Goal: Task Accomplishment & Management: Complete application form

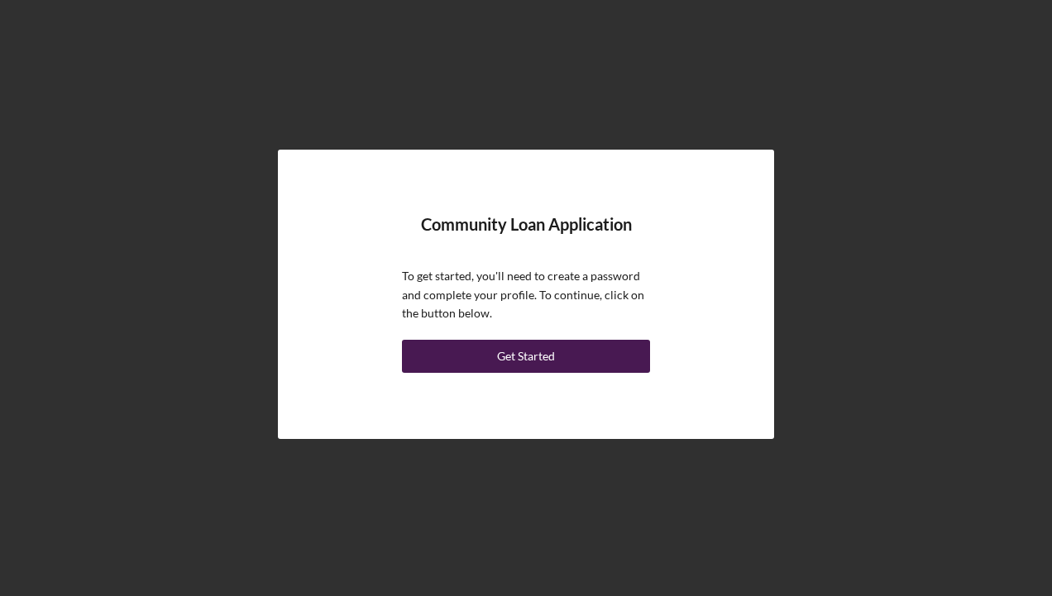
click at [546, 357] on div "Get Started" at bounding box center [526, 356] width 58 height 33
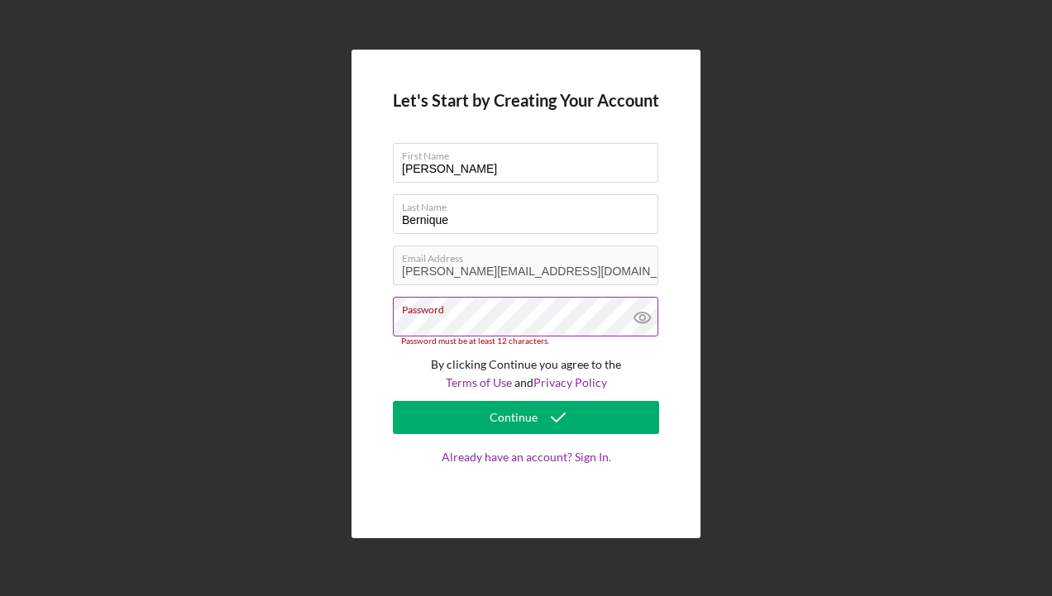
click at [640, 323] on g at bounding box center [642, 318] width 16 height 11
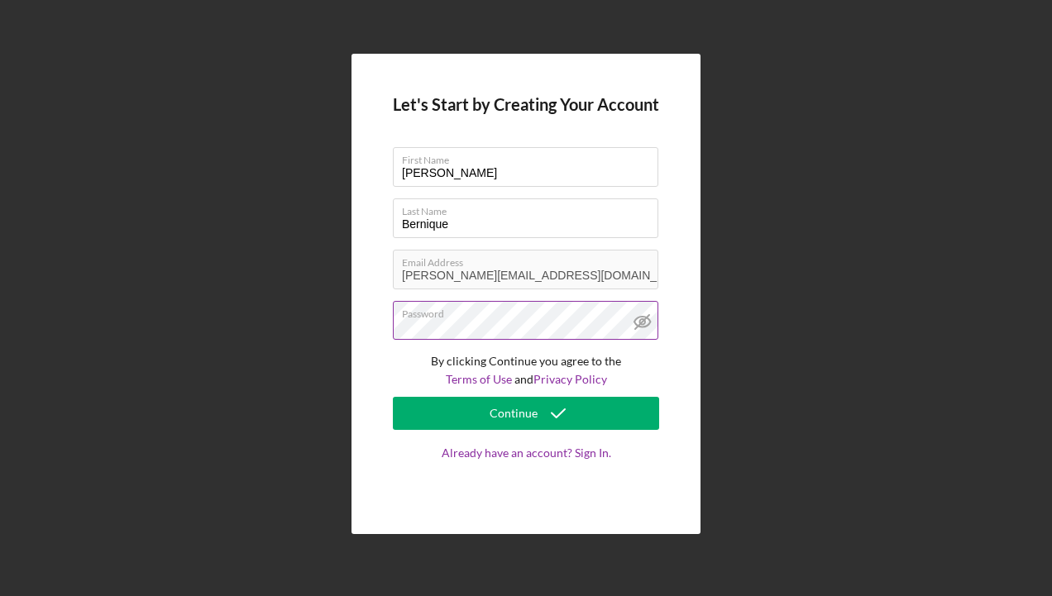
click at [503, 318] on label "Password" at bounding box center [530, 311] width 256 height 18
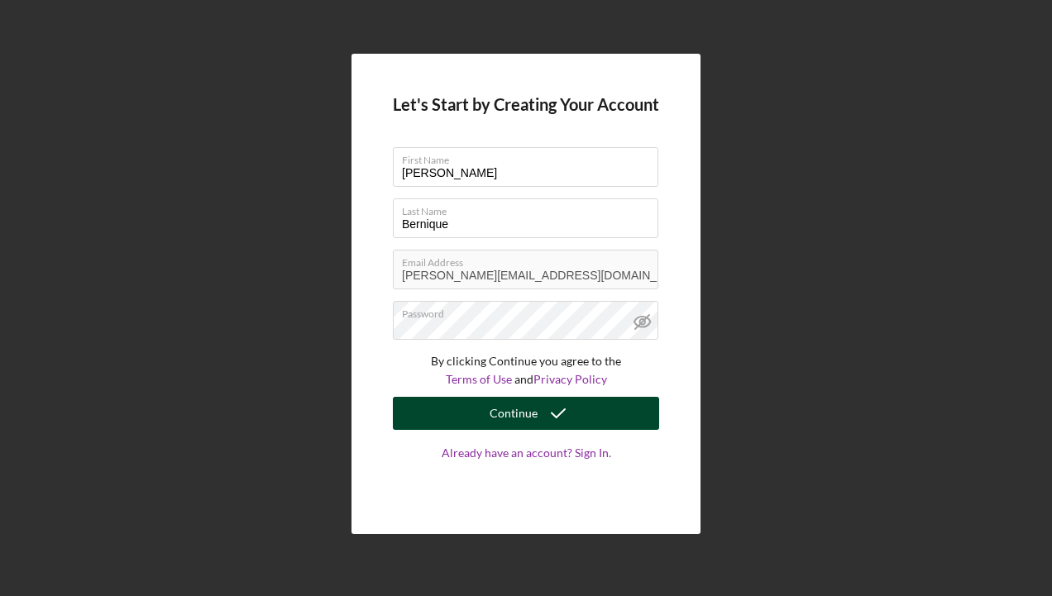
click at [503, 413] on div "Continue" at bounding box center [514, 413] width 48 height 33
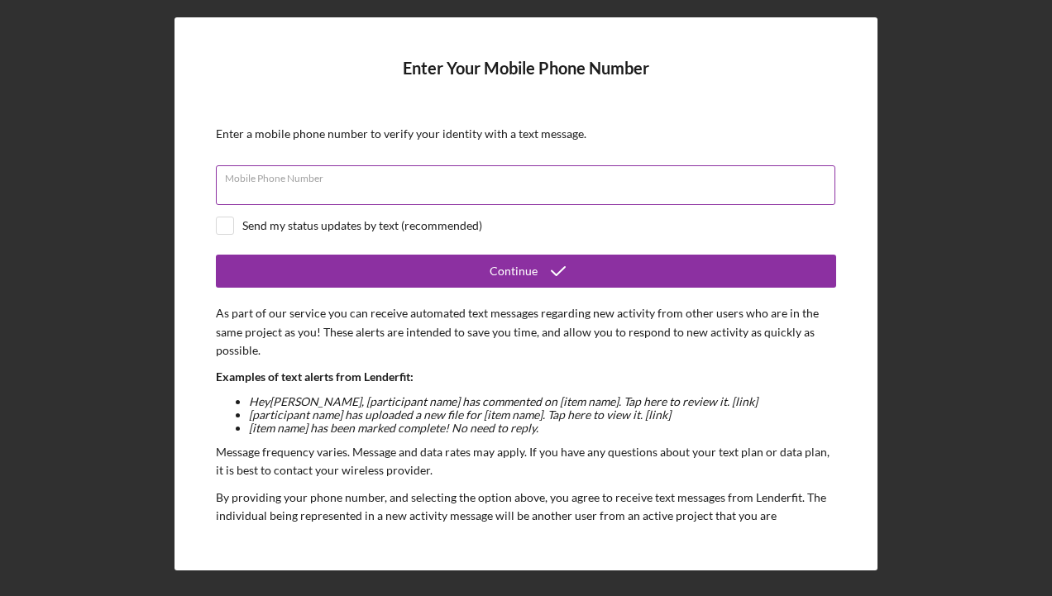
click at [500, 177] on div "Mobile Phone Number" at bounding box center [526, 185] width 620 height 41
type input "[PHONE_NUMBER]"
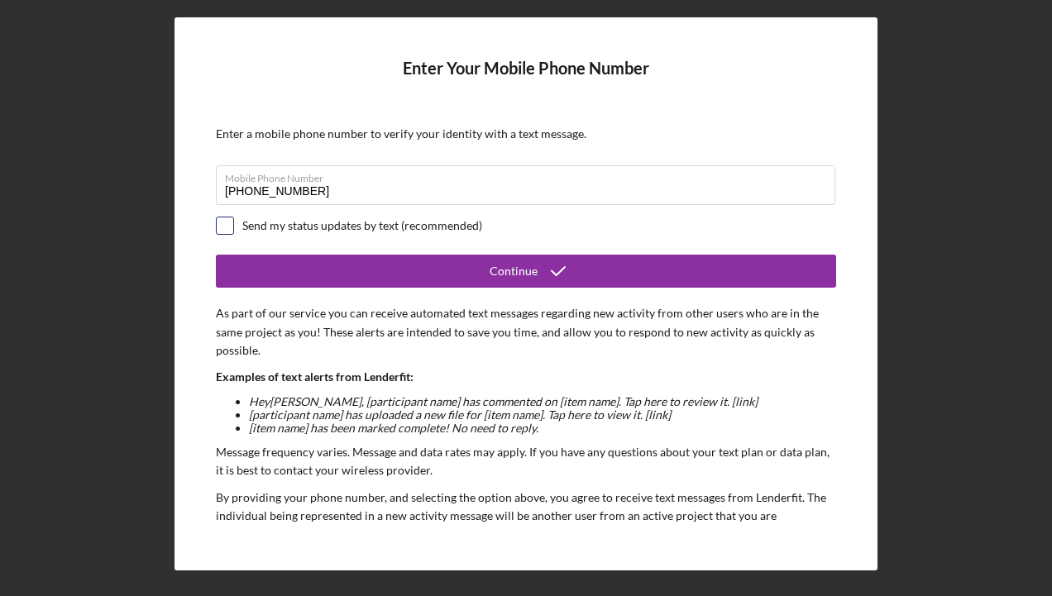
click at [227, 226] on input "checkbox" at bounding box center [225, 226] width 17 height 17
checkbox input "true"
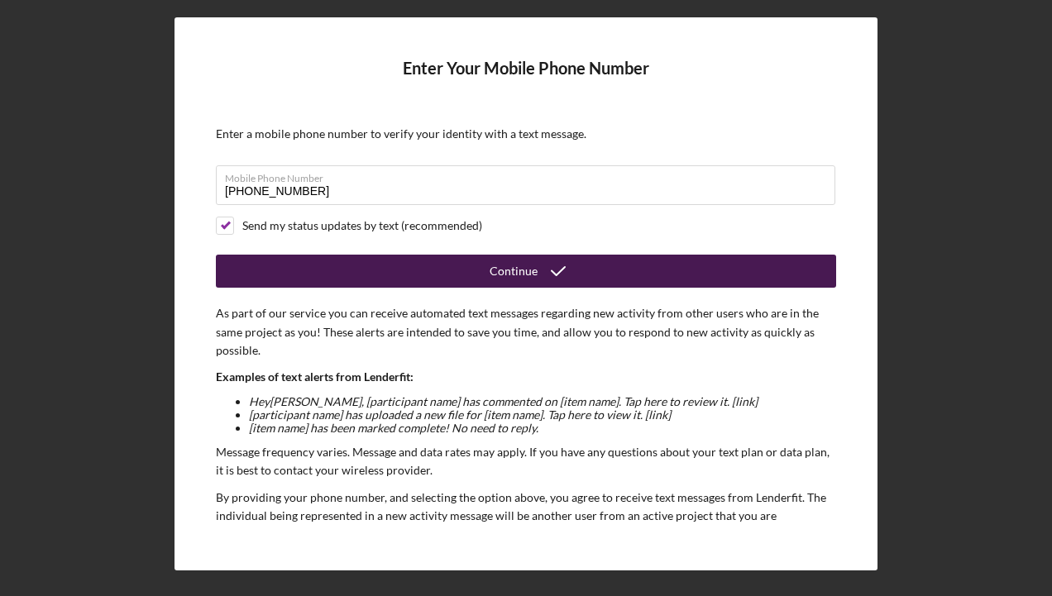
click at [511, 276] on div "Continue" at bounding box center [514, 271] width 48 height 33
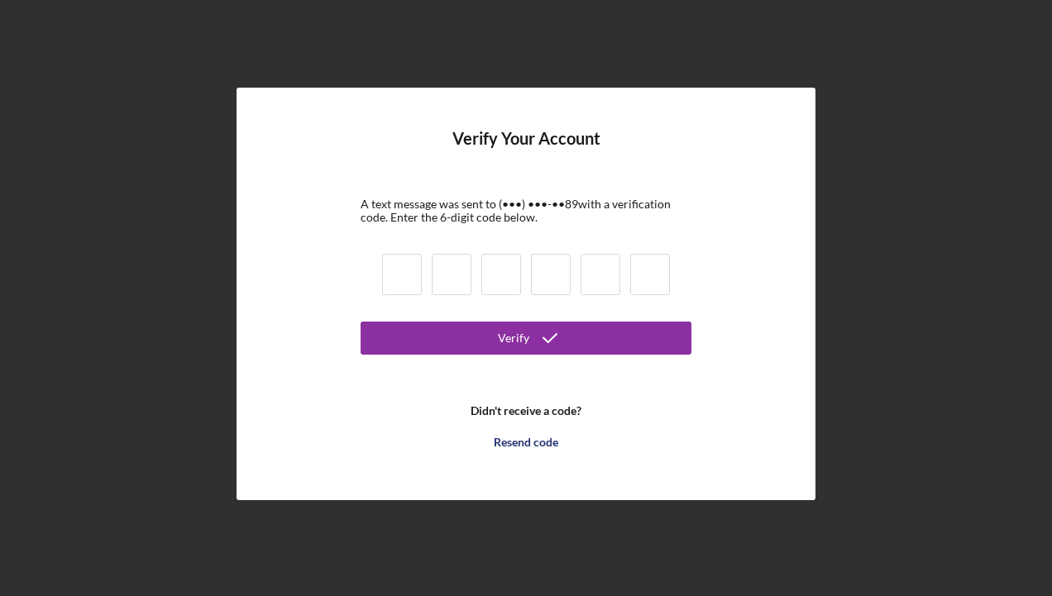
click at [414, 273] on input at bounding box center [402, 274] width 40 height 41
type input "7"
type input "5"
type input "9"
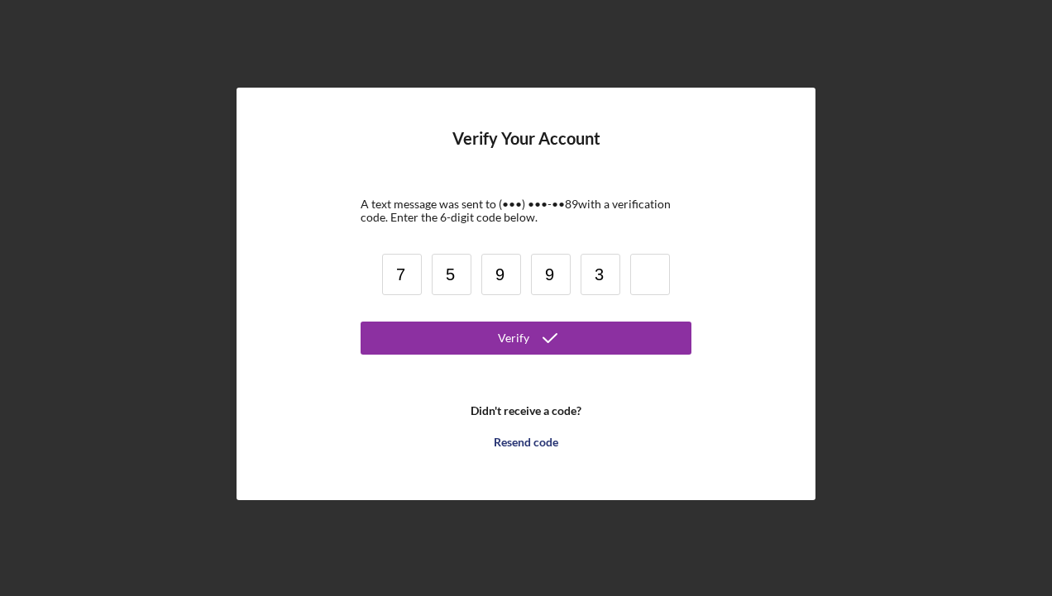
type input "3"
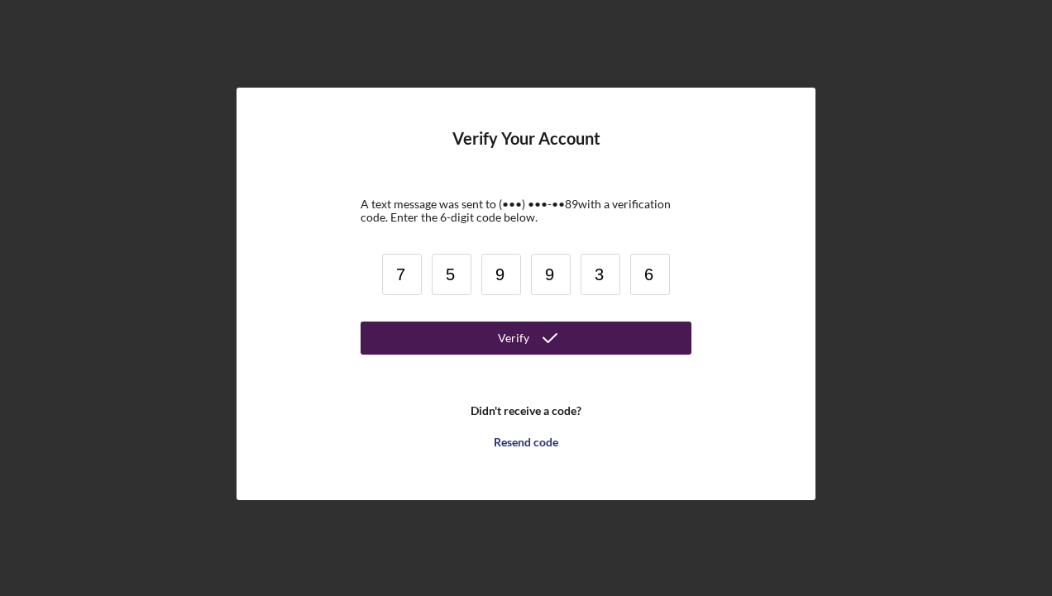
type input "6"
click at [521, 341] on div "Verify" at bounding box center [513, 338] width 31 height 33
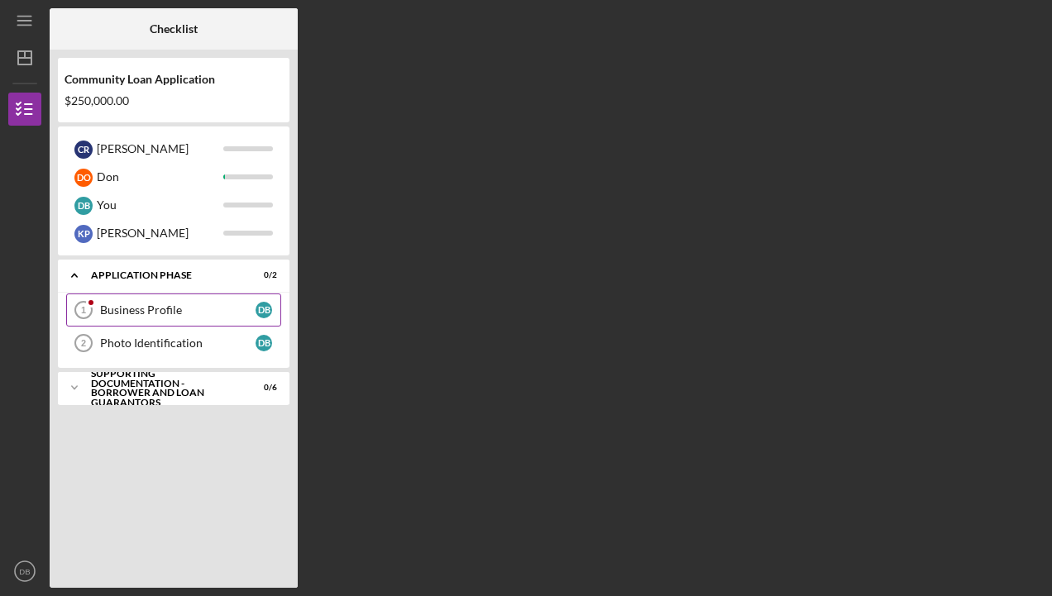
click at [164, 304] on div "Business Profile" at bounding box center [177, 310] width 155 height 13
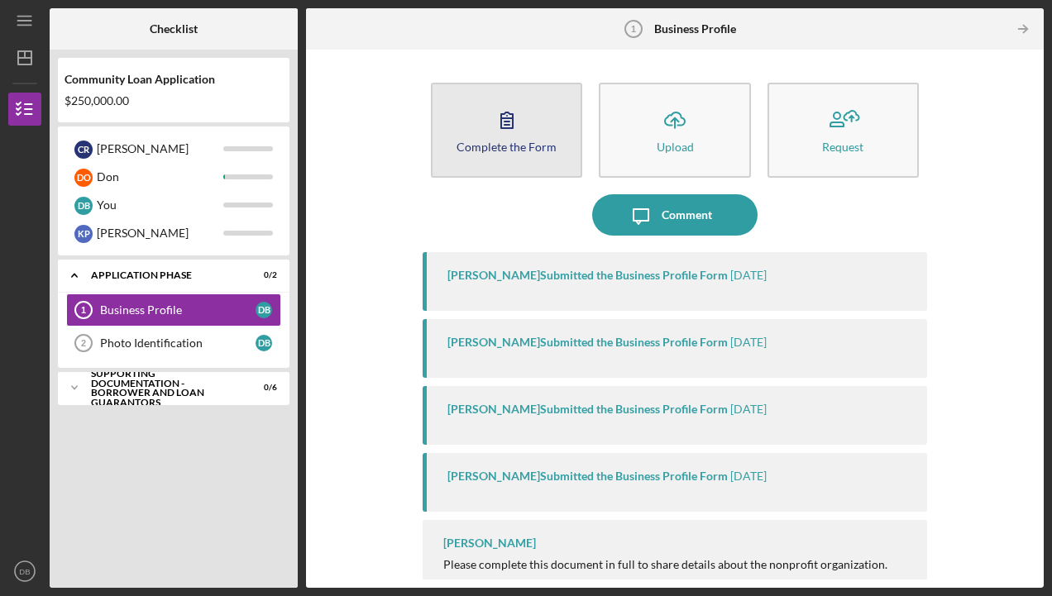
click at [502, 141] on div "Complete the Form" at bounding box center [507, 147] width 100 height 12
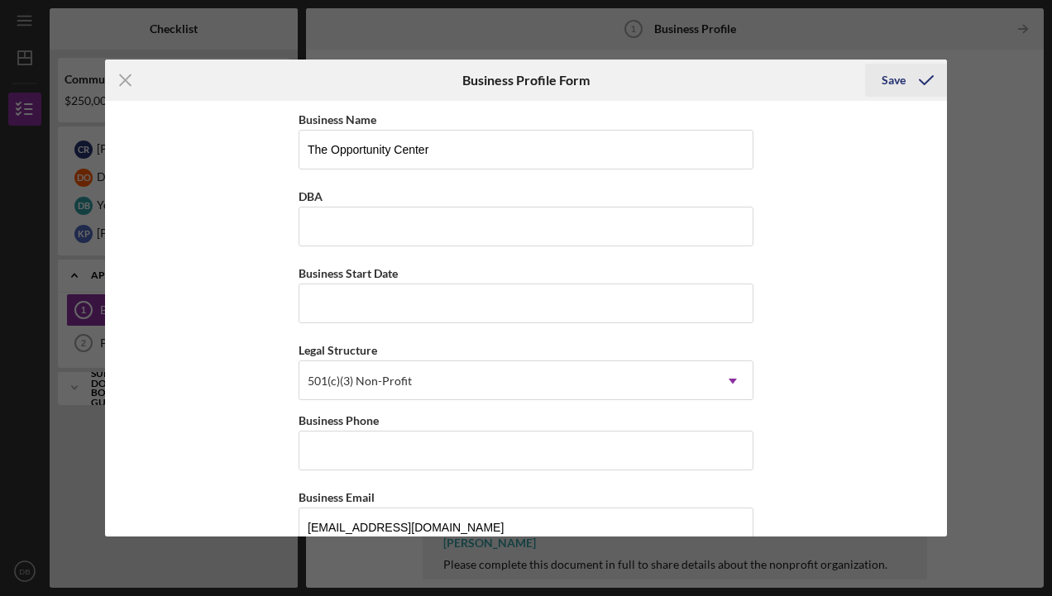
click at [923, 84] on polyline "submit" at bounding box center [926, 80] width 13 height 8
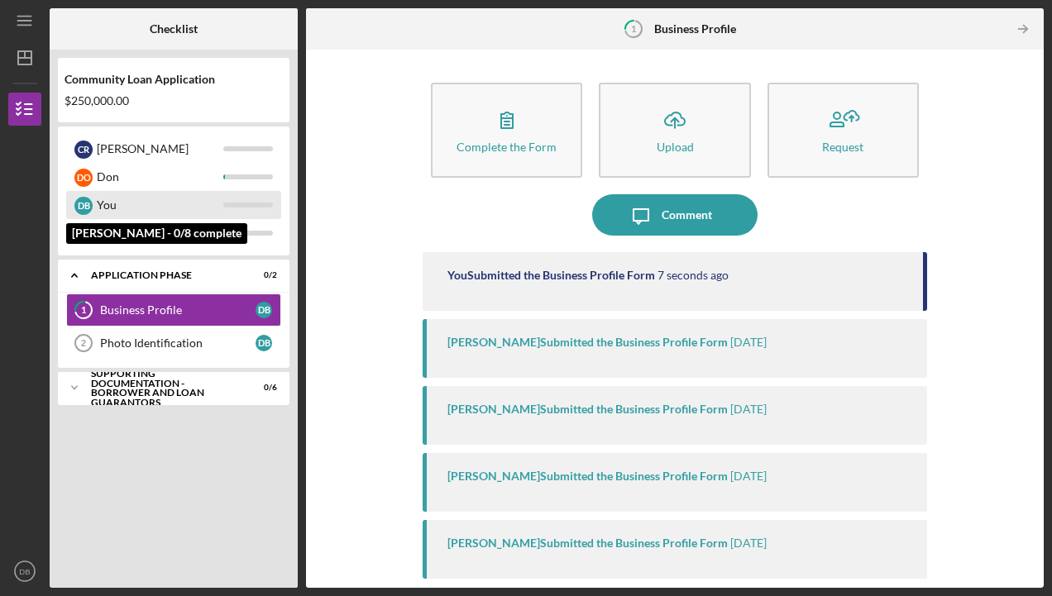
click at [115, 203] on div "You" at bounding box center [160, 205] width 127 height 28
click at [252, 203] on div at bounding box center [248, 205] width 50 height 5
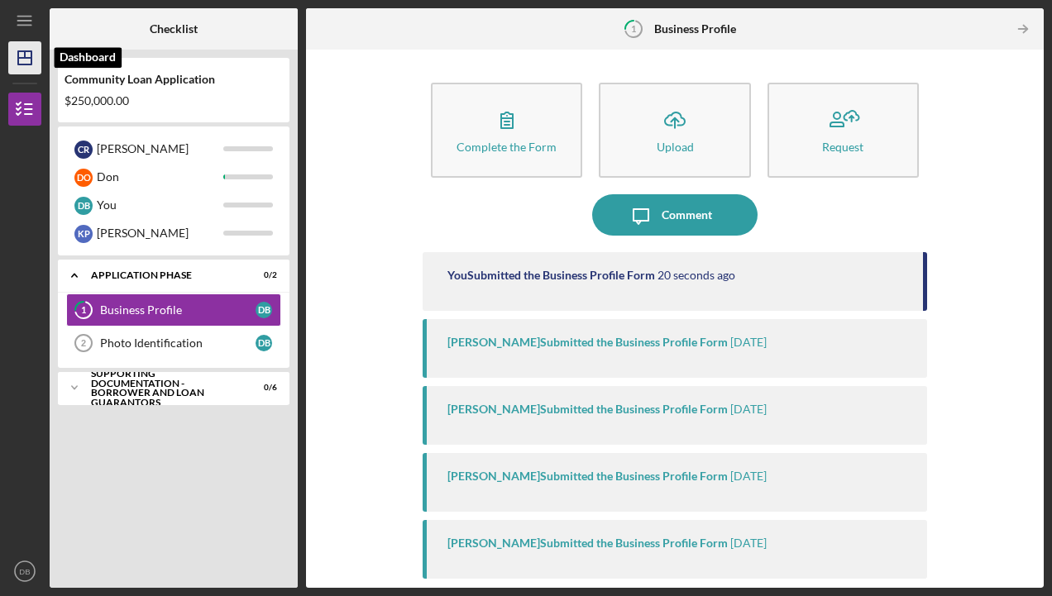
click at [25, 61] on icon "Icon/Dashboard" at bounding box center [24, 57] width 41 height 41
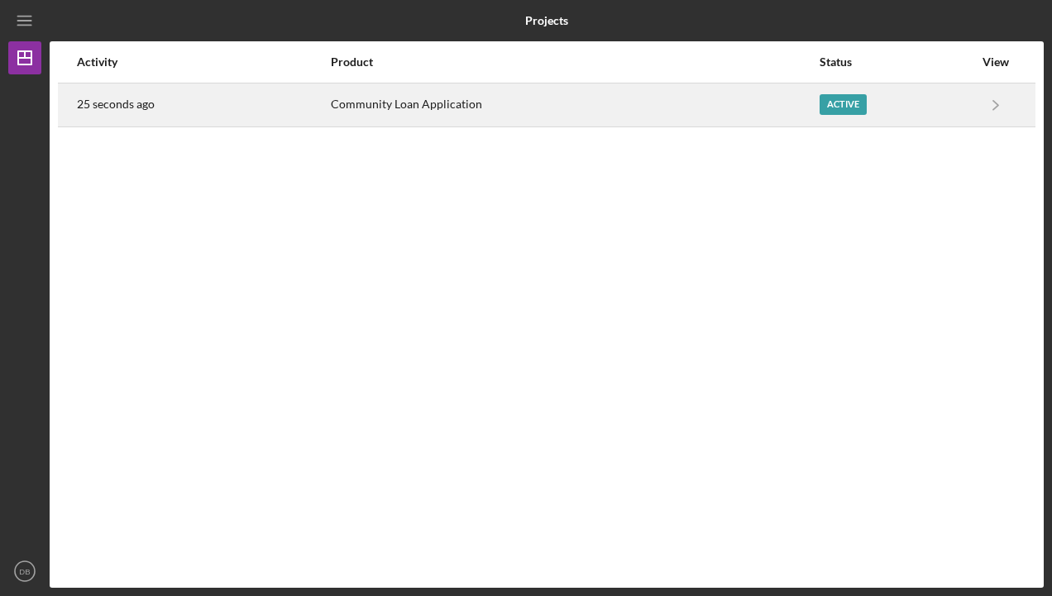
click at [842, 107] on div "Active" at bounding box center [843, 104] width 47 height 21
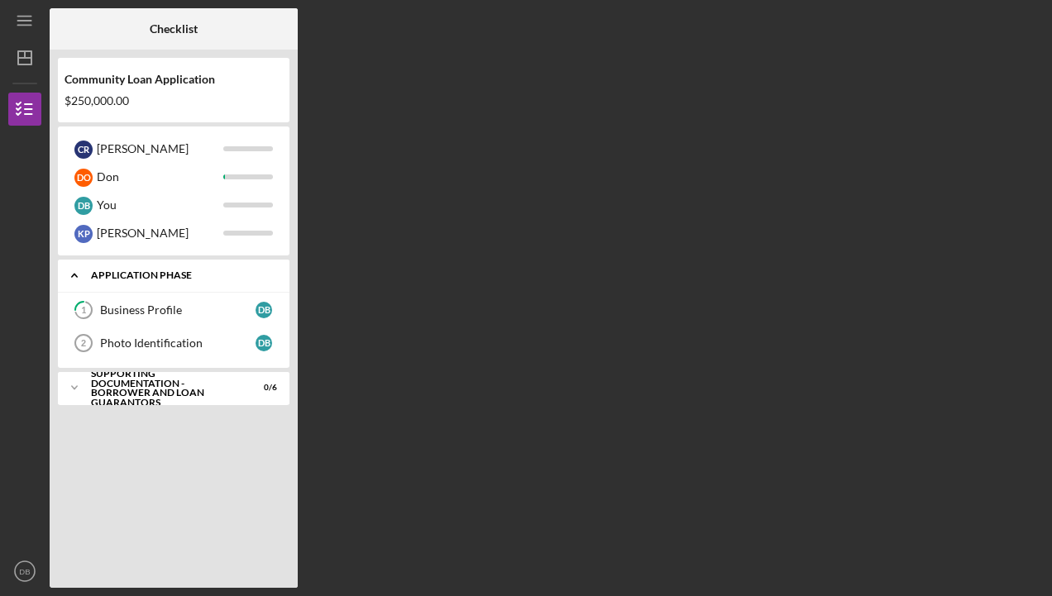
click at [73, 272] on icon "Icon/Expander" at bounding box center [74, 275] width 33 height 33
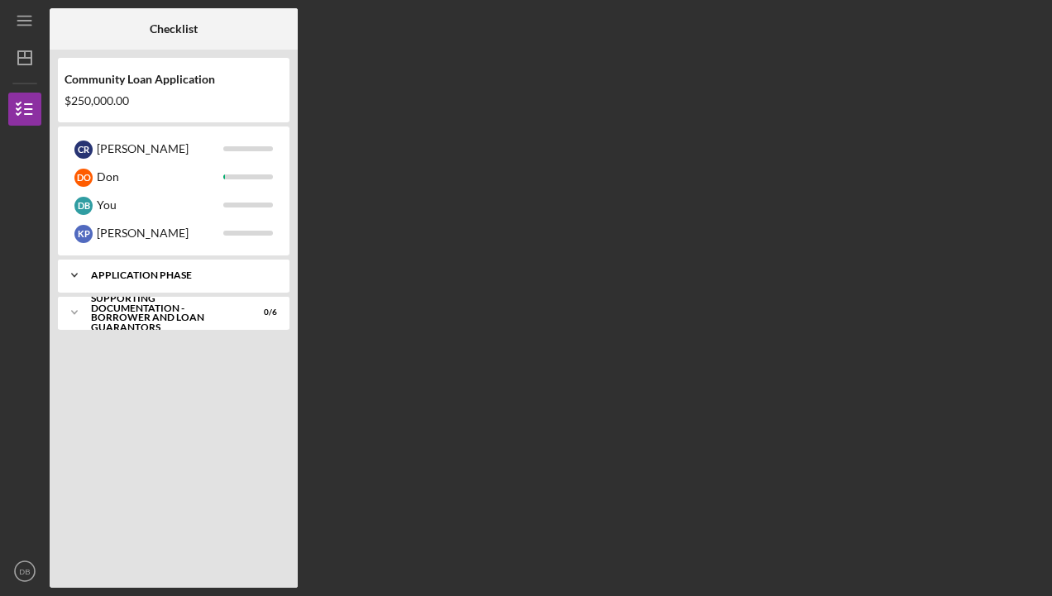
click at [73, 272] on icon "Icon/Expander" at bounding box center [74, 275] width 33 height 33
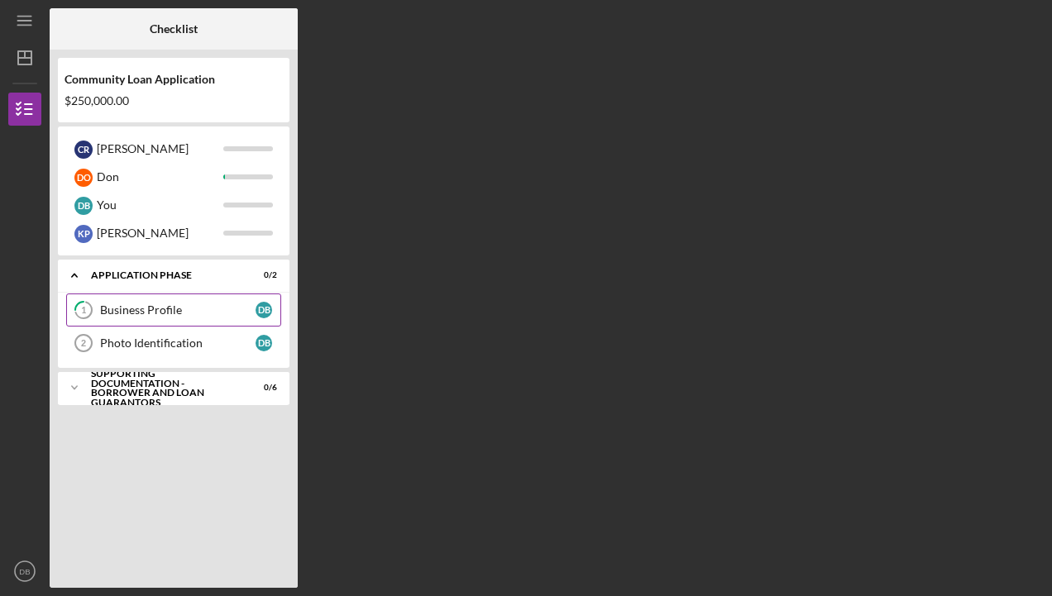
click at [155, 312] on div "Business Profile" at bounding box center [177, 310] width 155 height 13
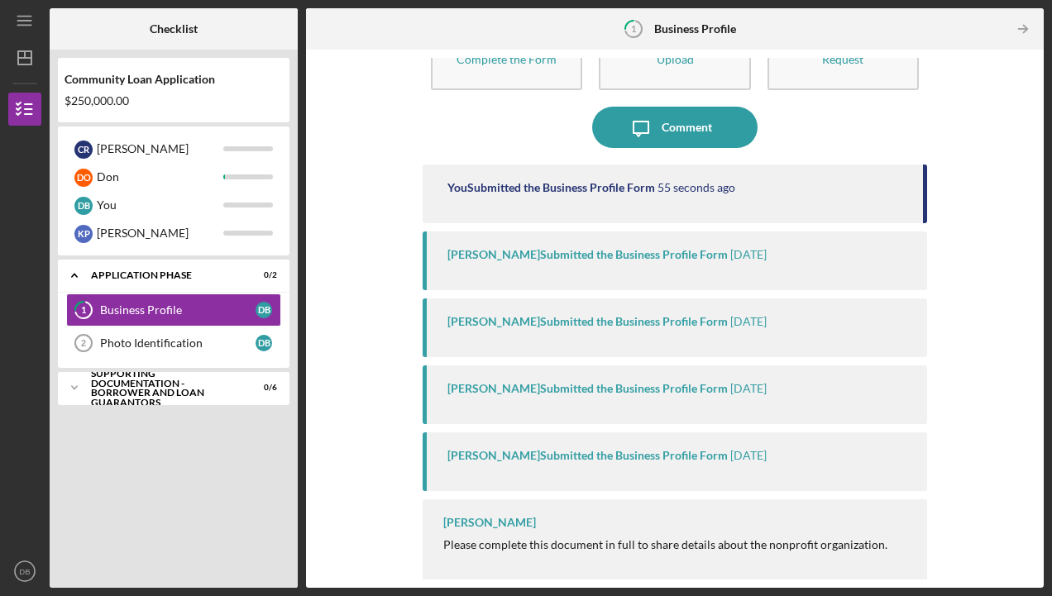
scroll to position [90, 0]
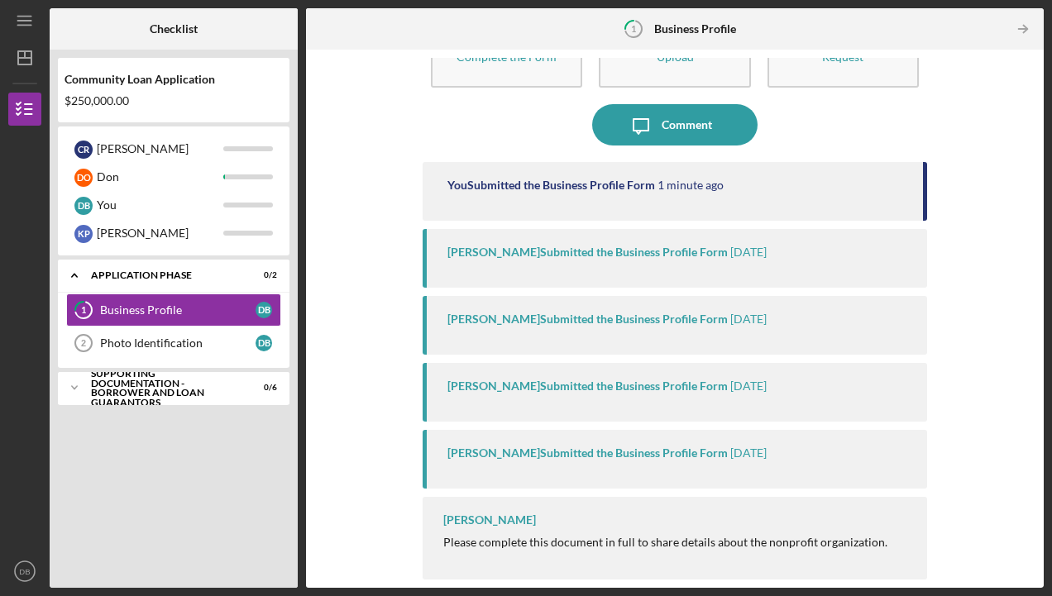
click at [741, 265] on div "[PERSON_NAME] Submitted the Business Profile Form [DATE]" at bounding box center [675, 258] width 505 height 59
click at [714, 251] on div "[PERSON_NAME] Submitted the Business Profile Form" at bounding box center [587, 252] width 280 height 13
click at [625, 538] on div "Please complete this document in full to share details about the nonprofit orga…" at bounding box center [665, 542] width 444 height 13
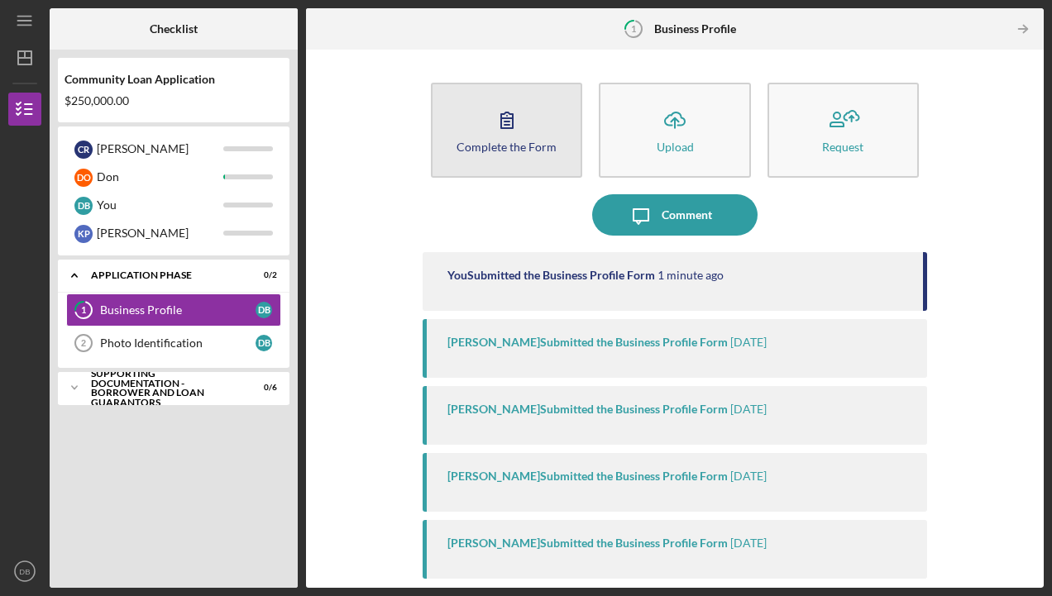
click at [527, 151] on div "Complete the Form" at bounding box center [507, 147] width 100 height 12
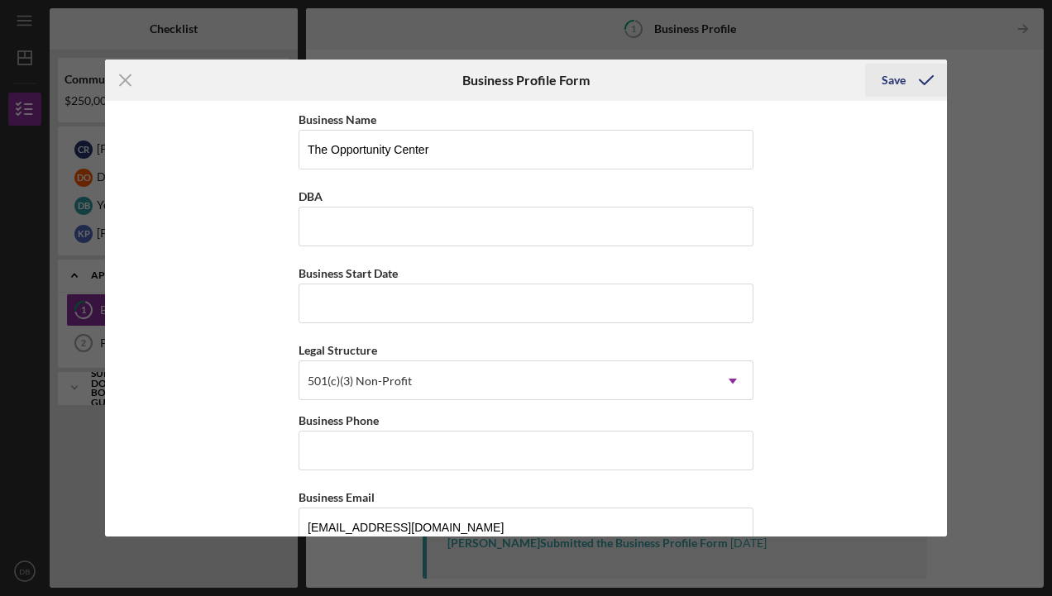
click at [922, 78] on icon "submit" at bounding box center [926, 80] width 41 height 41
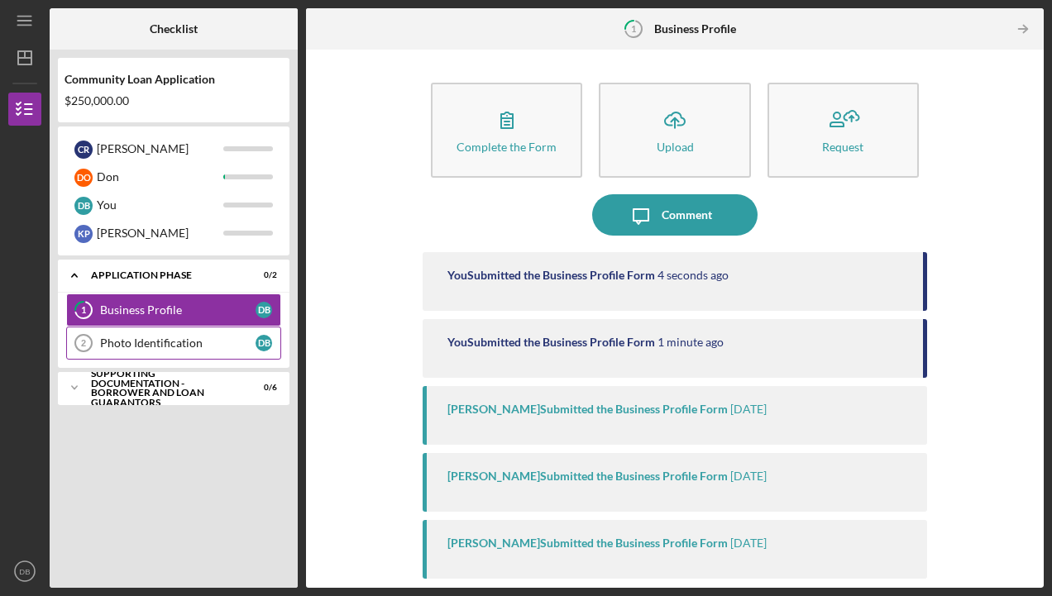
click at [195, 338] on div "Photo Identification" at bounding box center [177, 343] width 155 height 13
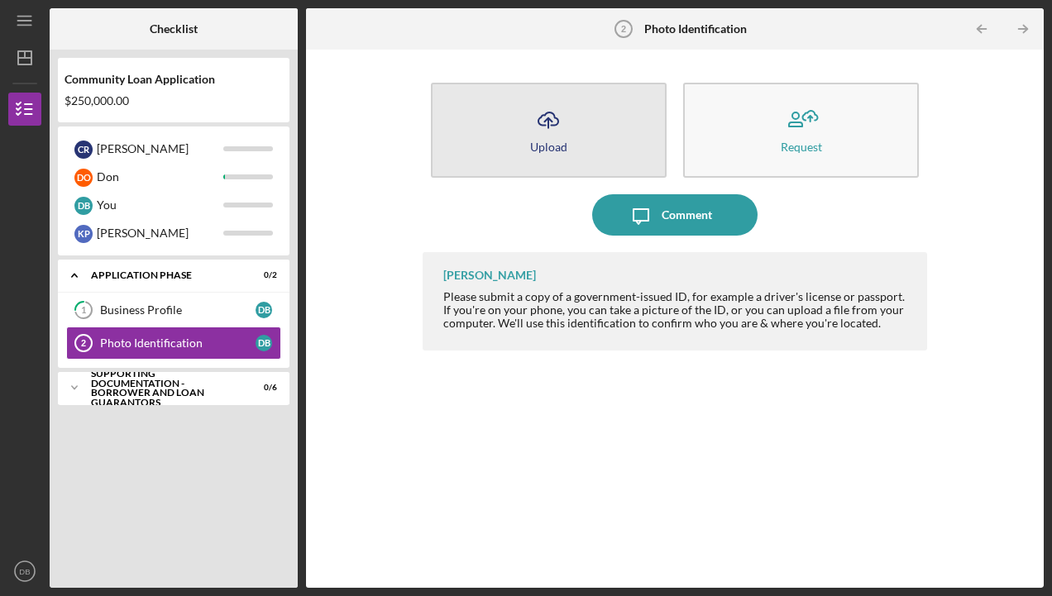
click at [547, 132] on icon "Icon/Upload" at bounding box center [548, 119] width 41 height 41
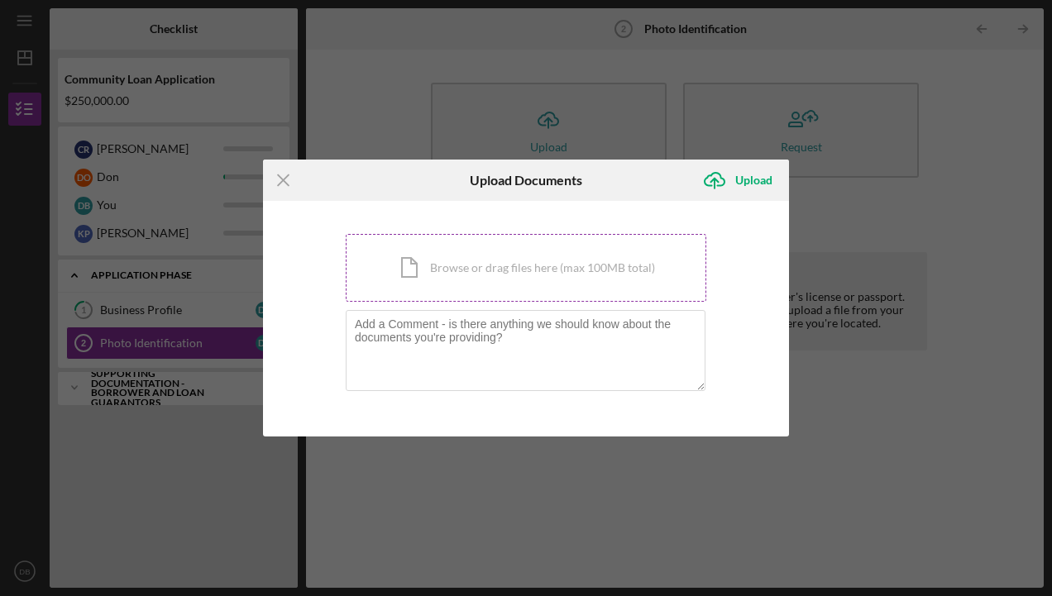
click at [470, 276] on div "Icon/Document Browse or drag files here (max 100MB total) Tap to choose files o…" at bounding box center [526, 268] width 361 height 68
click at [469, 271] on div "Icon/Document Browse or drag files here (max 100MB total) Tap to choose files o…" at bounding box center [526, 268] width 361 height 68
click at [278, 175] on line at bounding box center [283, 180] width 11 height 11
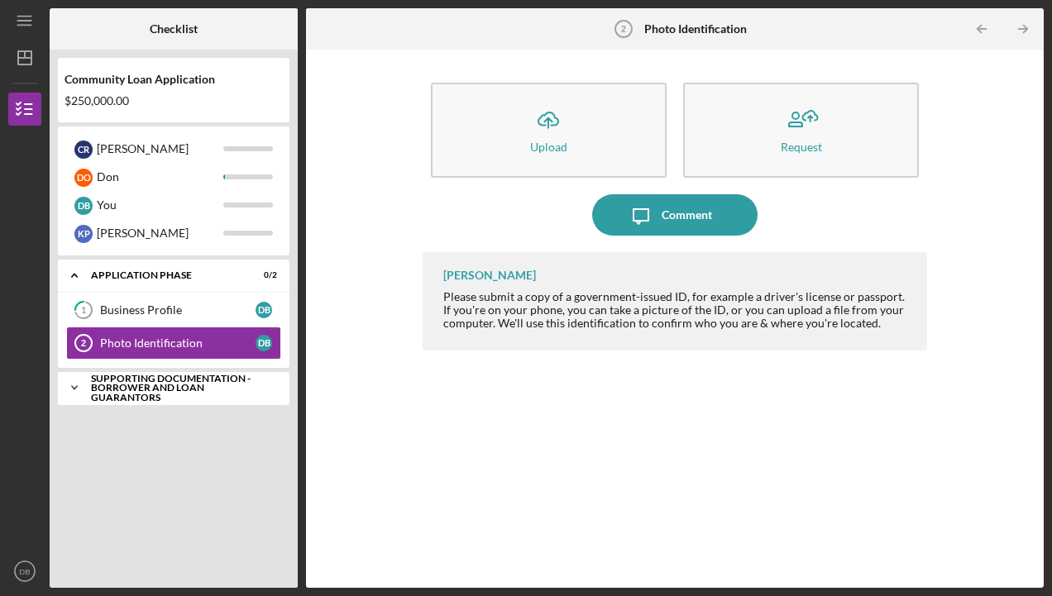
click at [177, 380] on div "Supporting Documentation - Borrower and Loan Guarantors" at bounding box center [180, 388] width 178 height 29
